Goal: Transaction & Acquisition: Purchase product/service

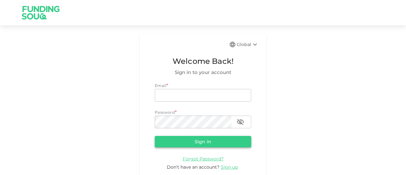
type input "[EMAIL_ADDRESS][DOMAIN_NAME]"
click at [195, 138] on button "Sign in" at bounding box center [203, 141] width 96 height 11
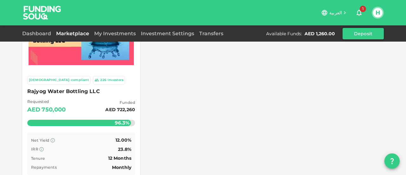
scroll to position [95, 0]
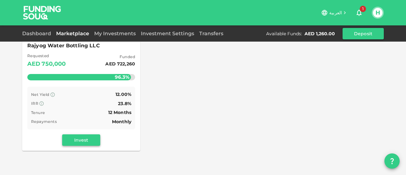
click at [80, 141] on button "Invest" at bounding box center [81, 139] width 38 height 11
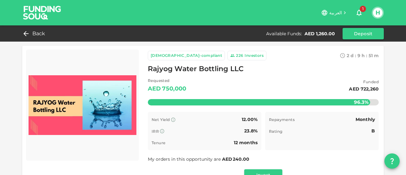
scroll to position [32, 0]
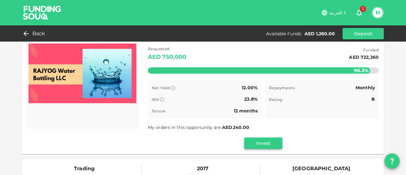
click at [259, 143] on button "Invest" at bounding box center [263, 142] width 38 height 11
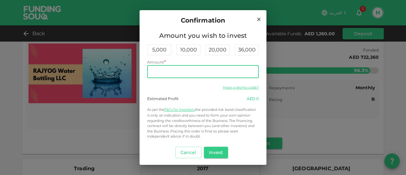
click at [181, 71] on input "Amount" at bounding box center [203, 71] width 112 height 13
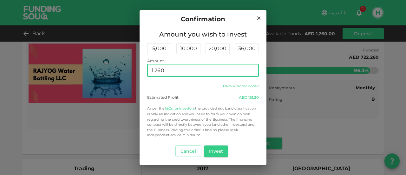
scroll to position [2, 0]
type input "1,260"
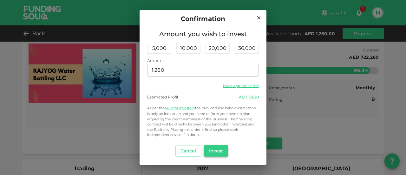
click at [214, 151] on button "Invest" at bounding box center [216, 150] width 24 height 11
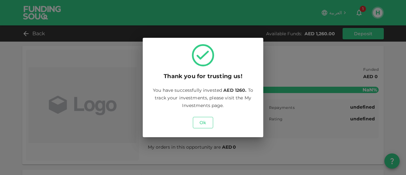
click at [201, 123] on button "Ok" at bounding box center [203, 122] width 20 height 11
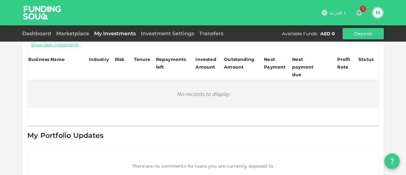
scroll to position [147, 0]
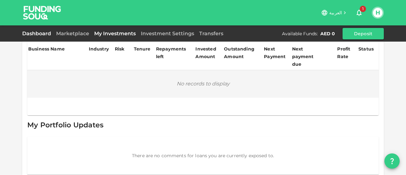
click at [39, 33] on link "Dashboard" at bounding box center [37, 33] width 31 height 6
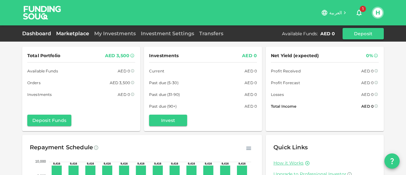
click at [81, 34] on link "Marketplace" at bounding box center [73, 33] width 38 height 6
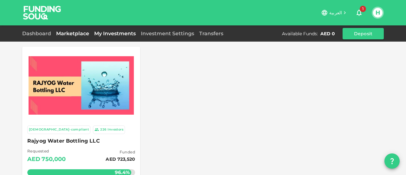
click at [99, 31] on link "My Investments" at bounding box center [115, 33] width 47 height 6
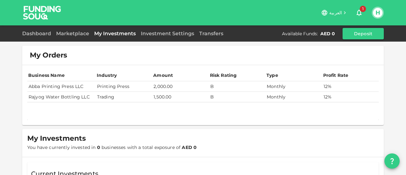
scroll to position [63, 0]
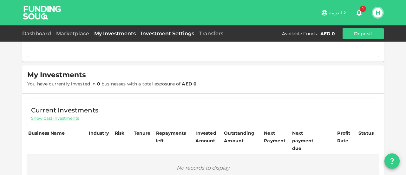
click at [161, 33] on link "Investment Settings" at bounding box center [167, 33] width 58 height 6
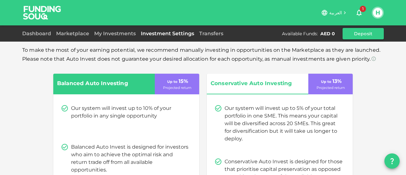
click at [212, 38] on div "Dashboard Marketplace My Investments Investment Settings Transfers Available Fu…" at bounding box center [202, 33] width 361 height 11
click at [212, 35] on link "Transfers" at bounding box center [211, 33] width 29 height 6
